Goal: Entertainment & Leisure: Consume media (video, audio)

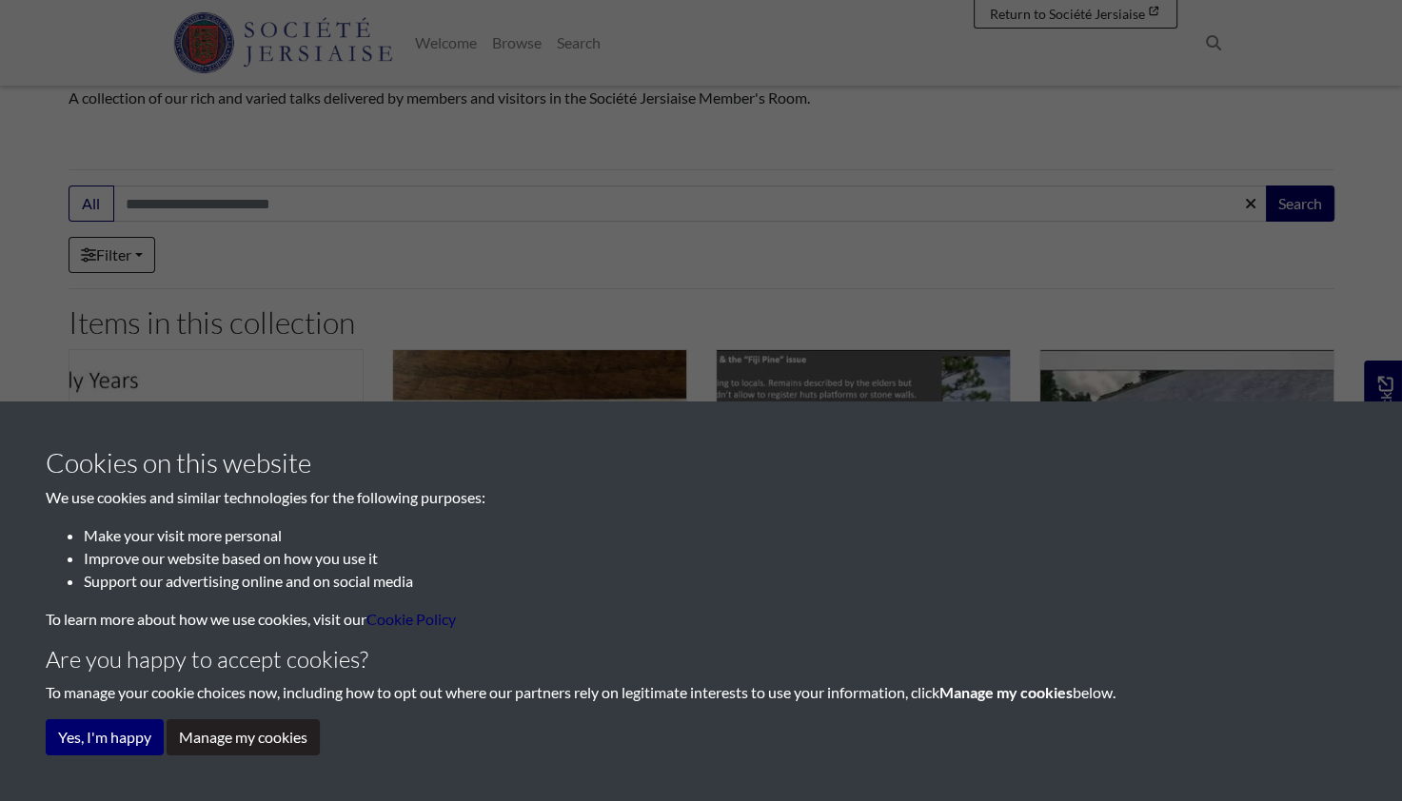
scroll to position [168, 0]
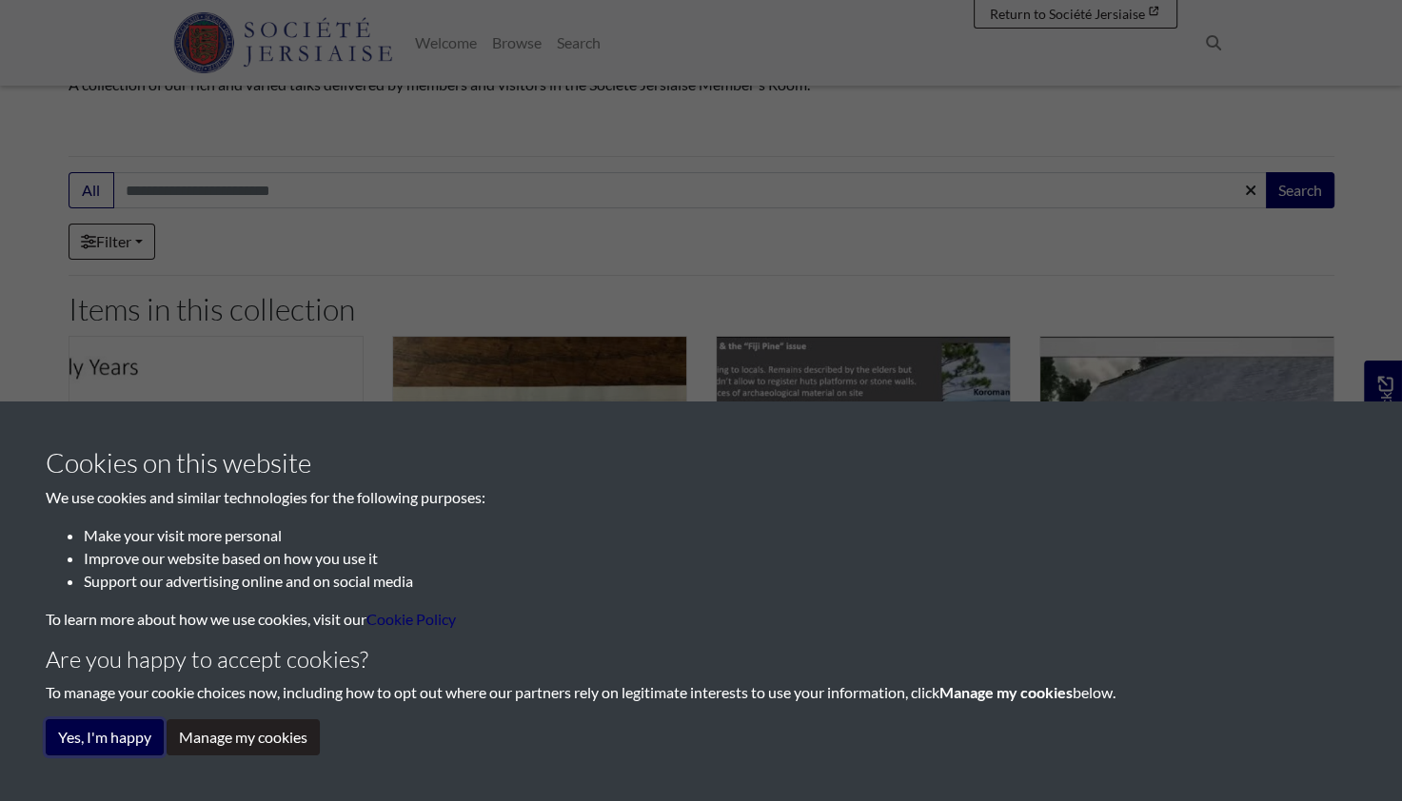
click at [132, 737] on button "Yes, I'm happy" at bounding box center [105, 738] width 118 height 36
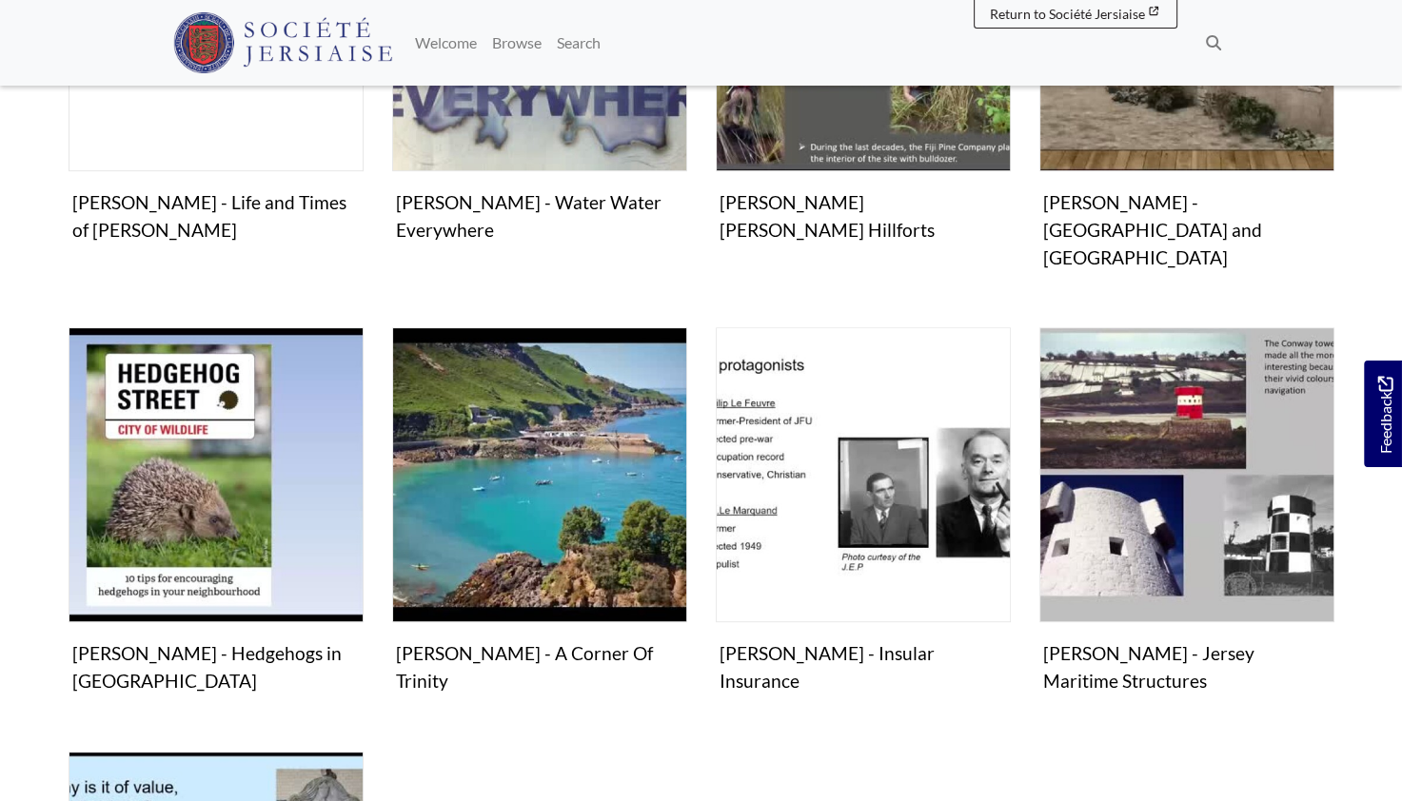
scroll to position [641, 0]
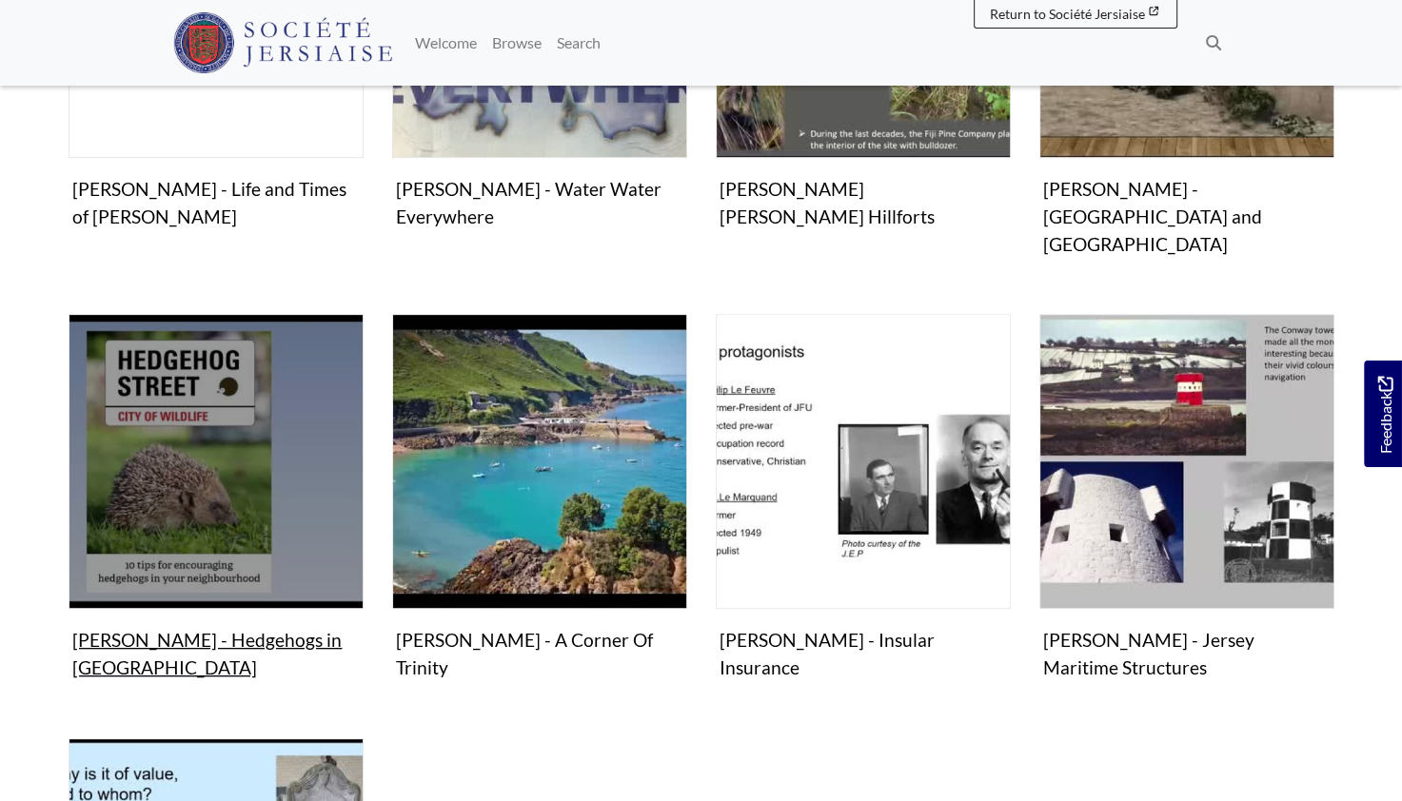
click at [293, 489] on img "Items in this Collection" at bounding box center [216, 461] width 295 height 295
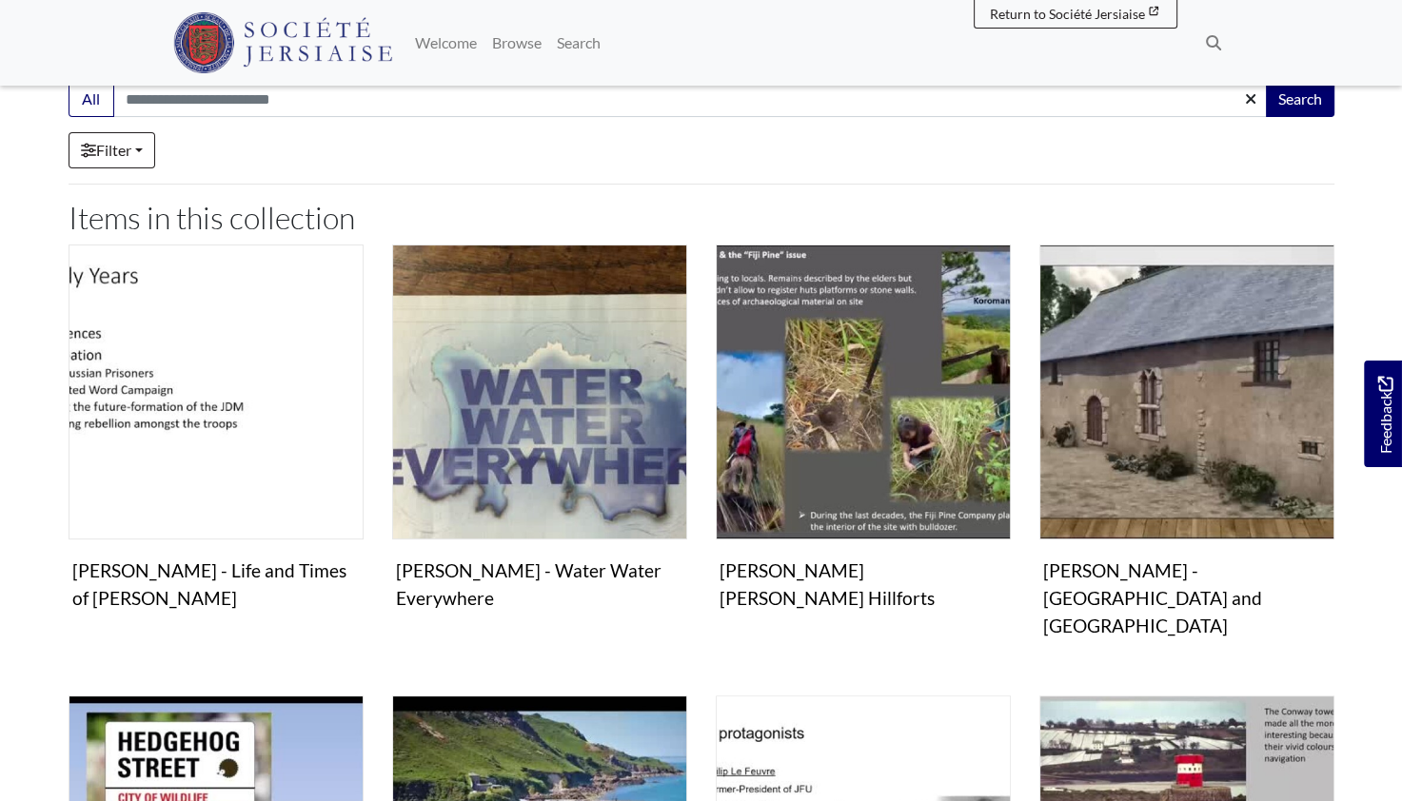
scroll to position [263, 0]
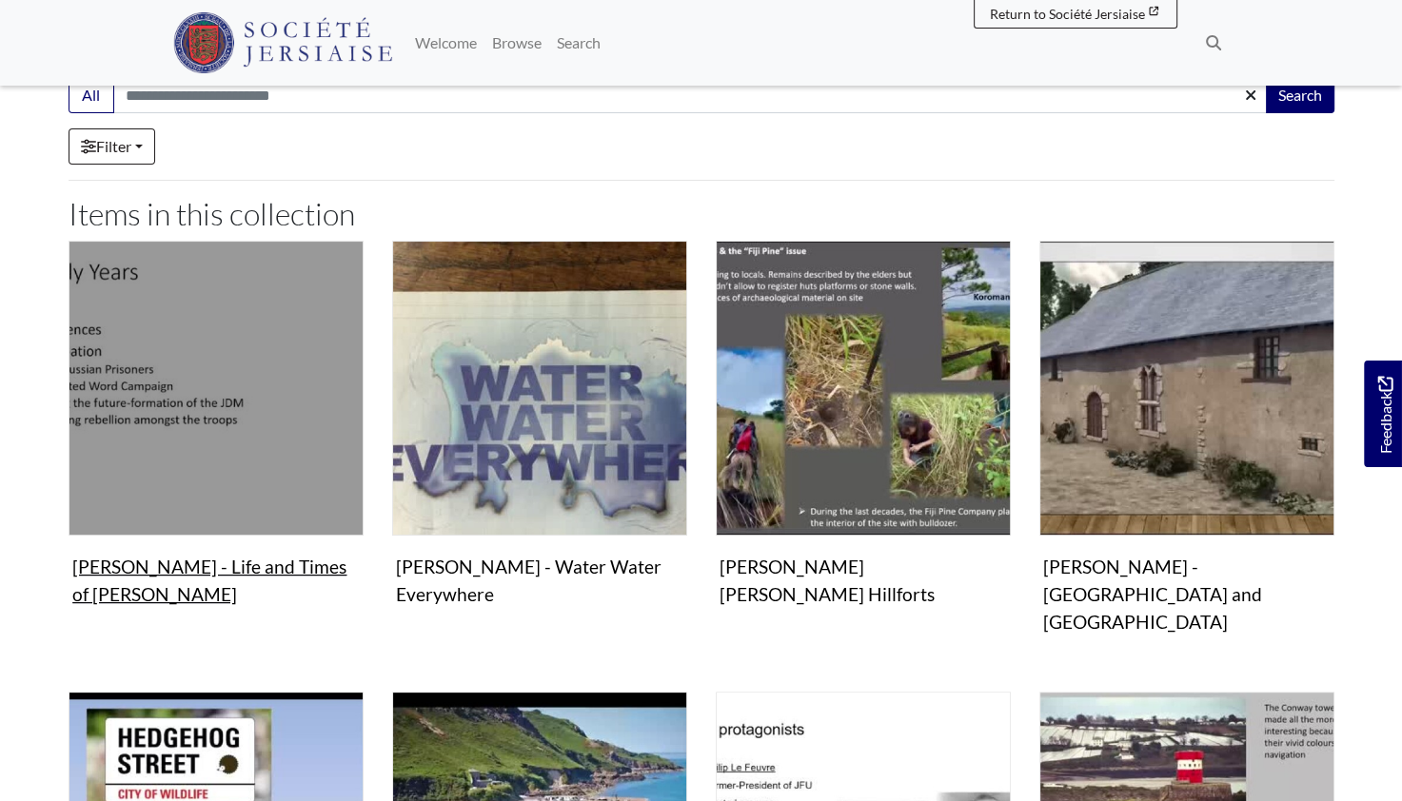
click at [308, 413] on img "Items in this Collection" at bounding box center [216, 388] width 295 height 295
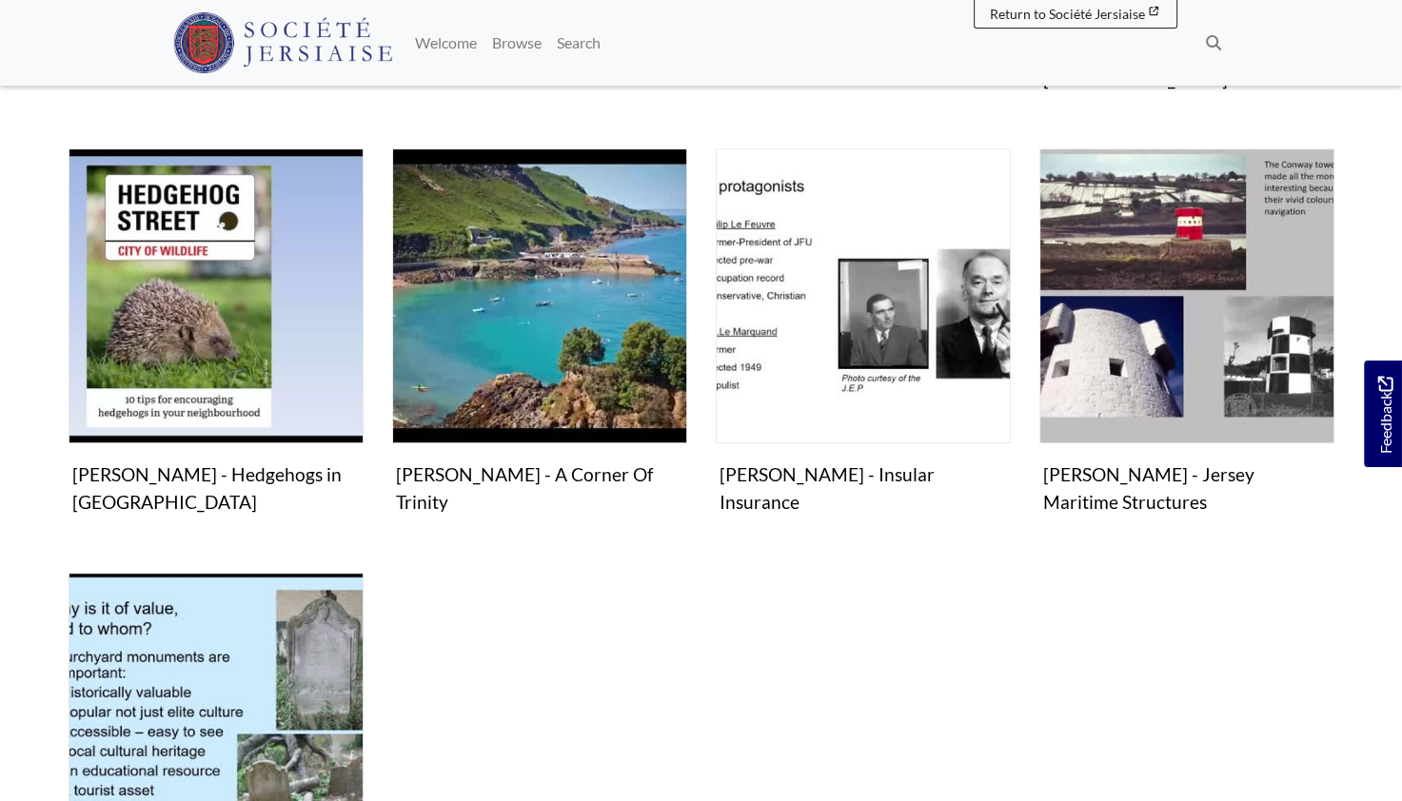
scroll to position [807, 0]
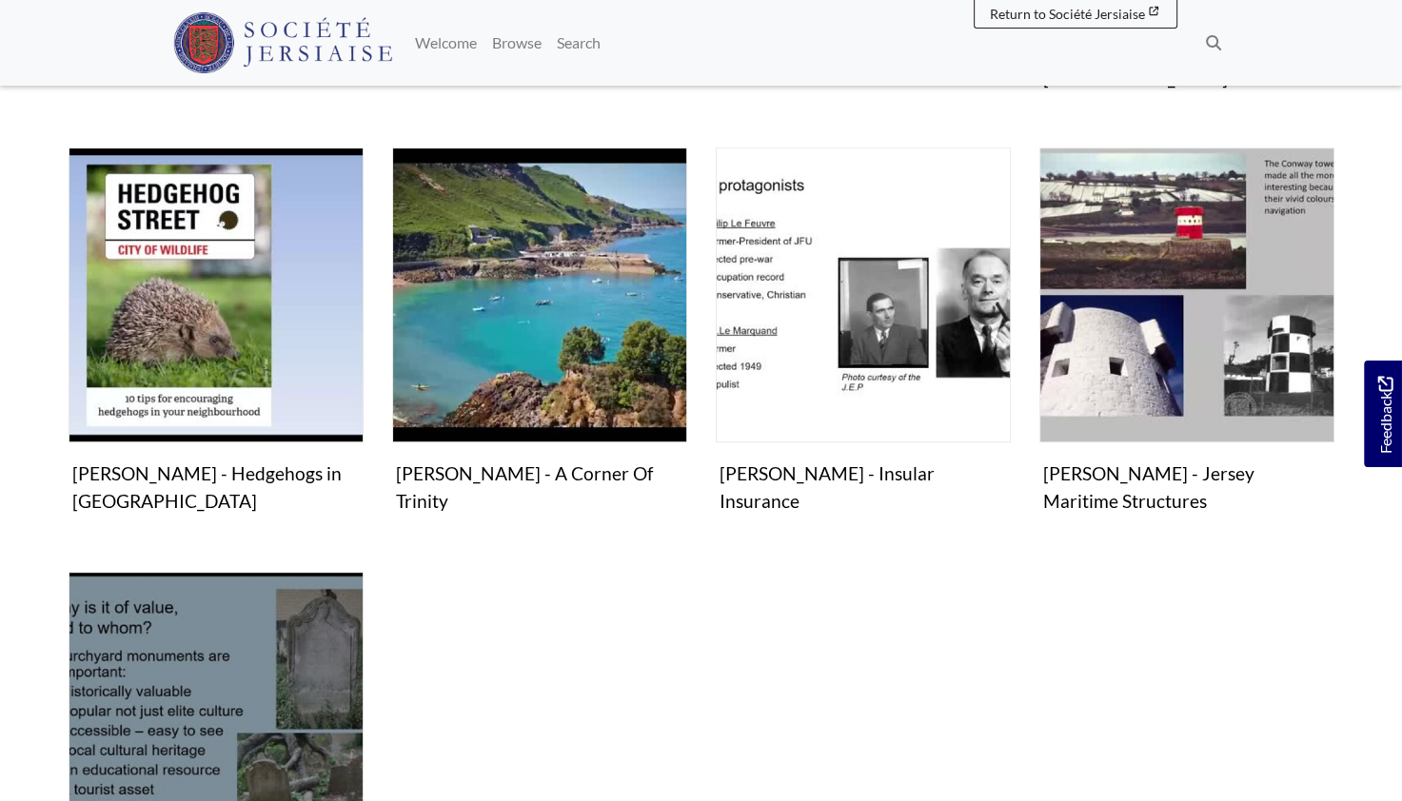
click at [158, 619] on img "Items in this Collection" at bounding box center [216, 719] width 295 height 295
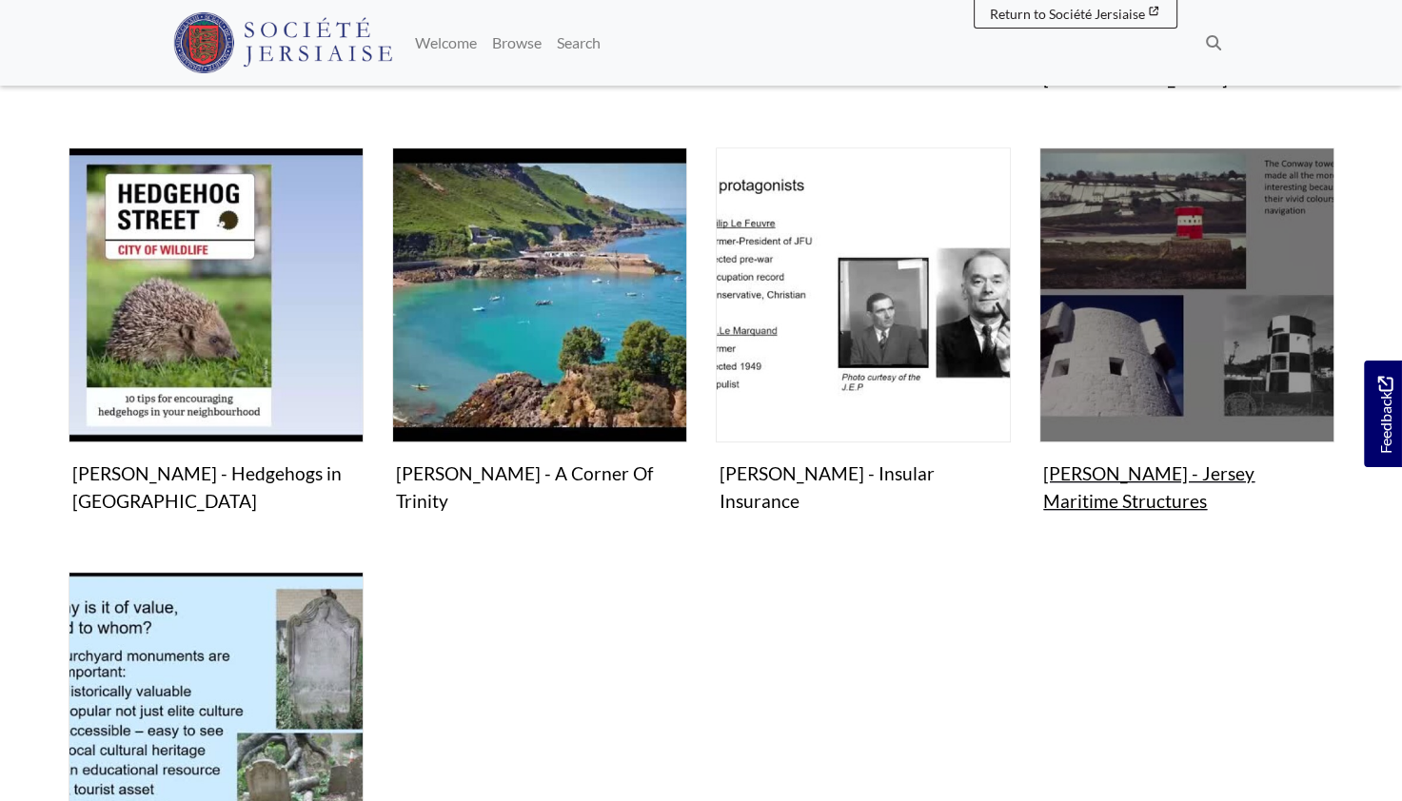
click at [1170, 351] on img "Items in this Collection" at bounding box center [1186, 295] width 295 height 295
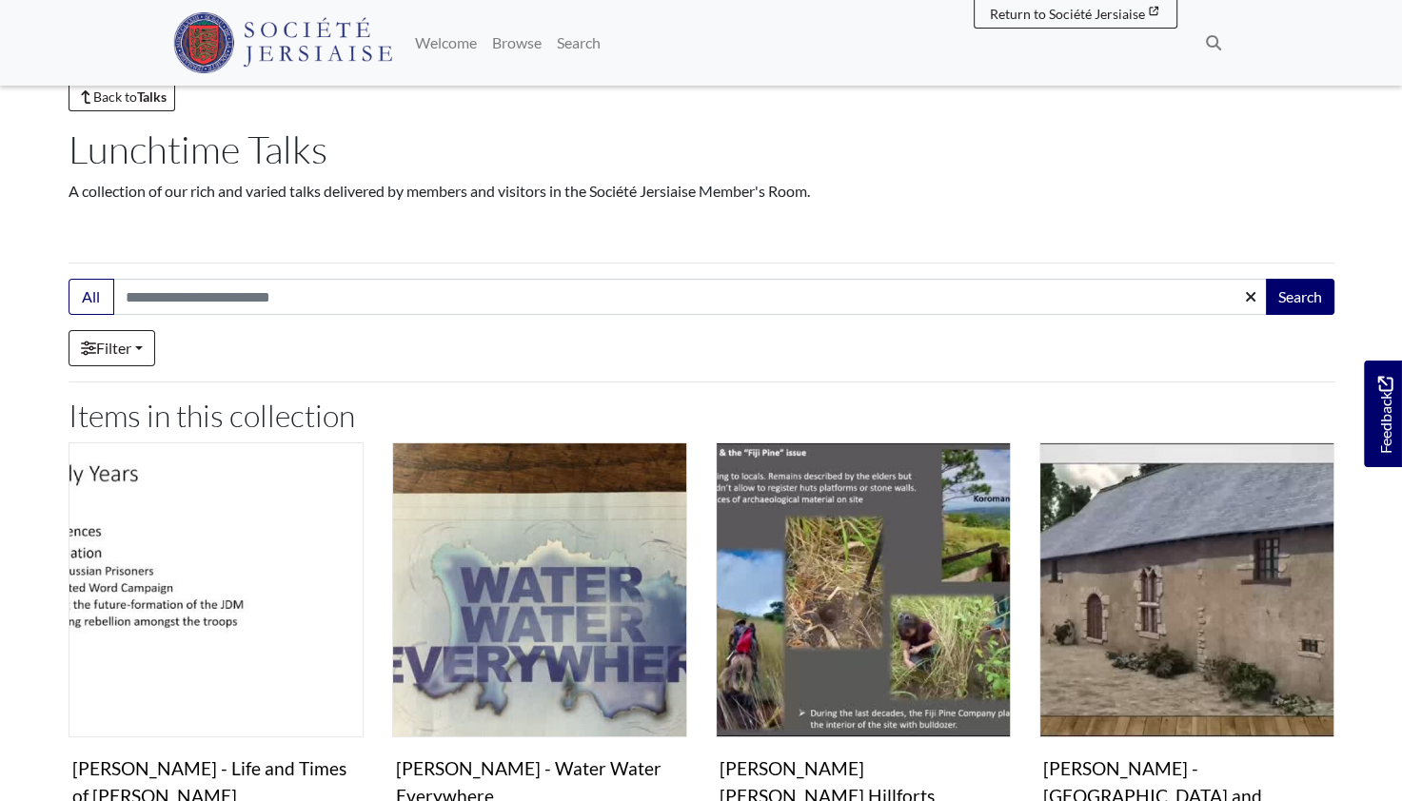
scroll to position [0, 0]
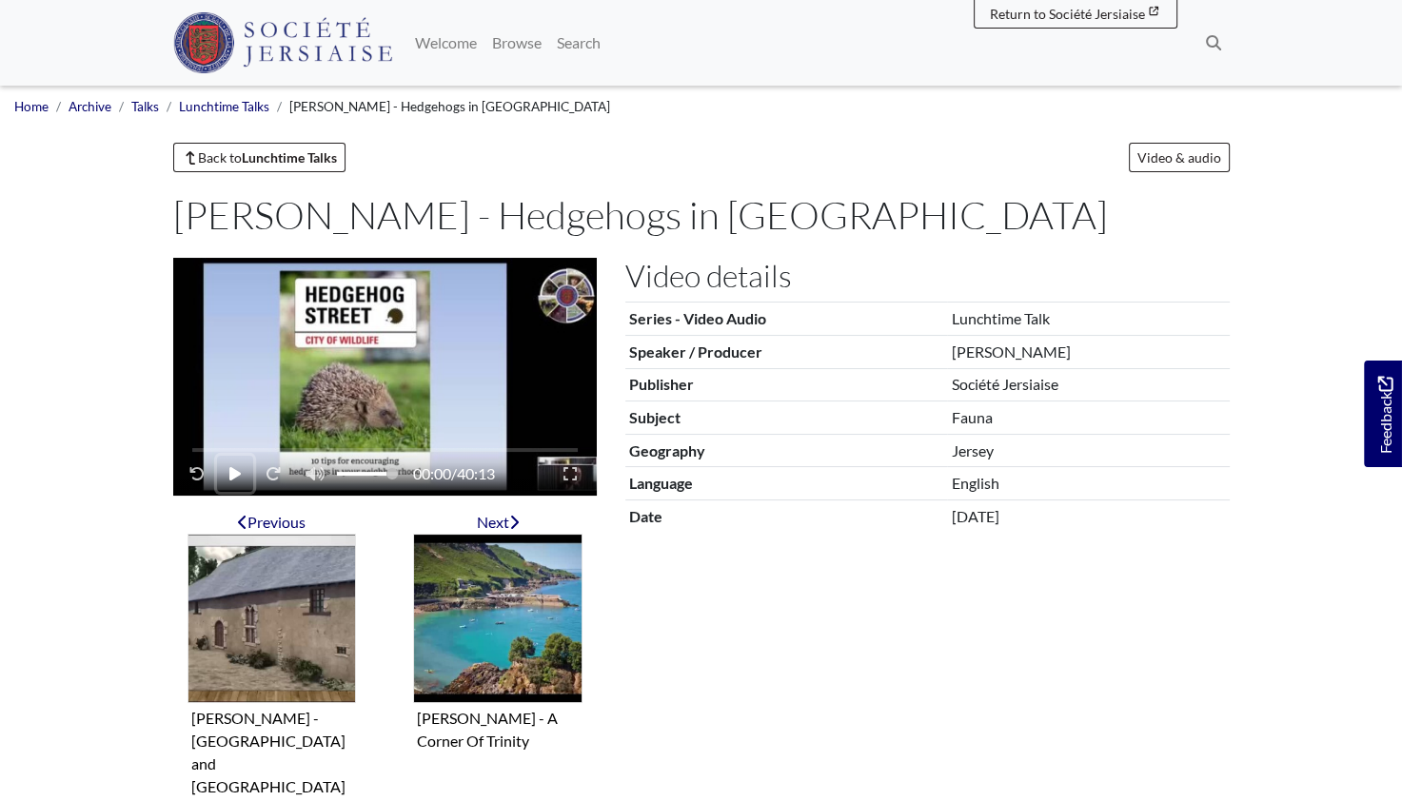
click at [229, 474] on icon "Play - Pause" at bounding box center [234, 473] width 11 height 13
